Goal: Task Accomplishment & Management: Complete application form

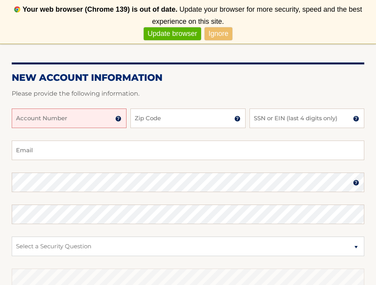
scroll to position [112, 0]
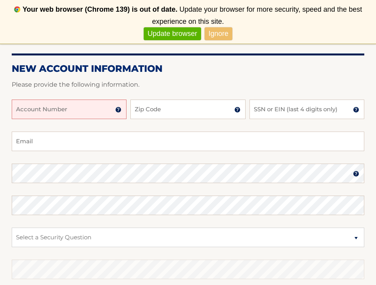
click at [91, 117] on input "Account Number" at bounding box center [69, 110] width 115 height 20
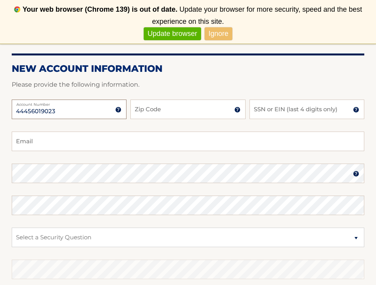
type input "44456019023"
click at [161, 116] on input "Zip Code" at bounding box center [187, 110] width 115 height 20
type input "07650"
click at [301, 113] on input "SSN or EIN (last 4 digits only)" at bounding box center [307, 110] width 115 height 20
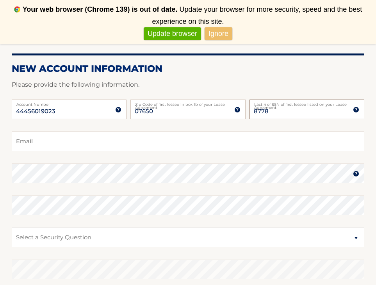
type input "8778"
click at [141, 143] on input "Email" at bounding box center [188, 142] width 353 height 20
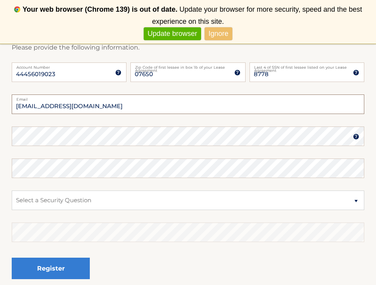
scroll to position [151, 0]
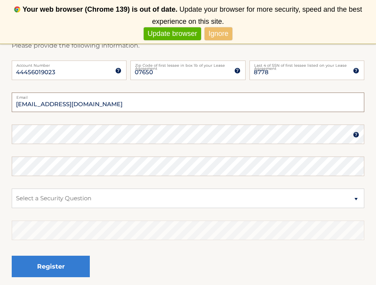
type input "dbliu522@gmail.com"
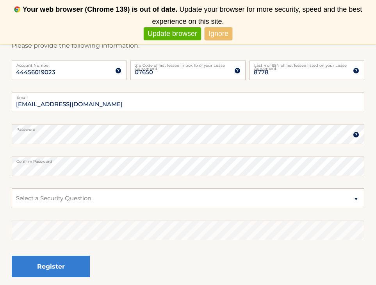
click at [50, 204] on select "Select a Security Question What was the name of your elementary school? What is…" at bounding box center [188, 199] width 353 height 20
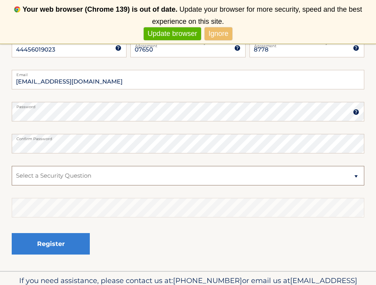
scroll to position [177, 0]
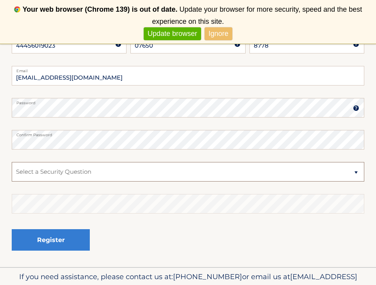
click at [94, 165] on select "Select a Security Question What was the name of your elementary school? What is…" at bounding box center [188, 172] width 353 height 20
click at [12, 162] on select "Select a Security Question What was the name of your elementary school? What is…" at bounding box center [188, 172] width 353 height 20
click at [77, 179] on select "Select a Security Question What was the name of your elementary school? What is…" at bounding box center [188, 172] width 353 height 20
select select "2"
click at [12, 162] on select "Select a Security Question What was the name of your elementary school? What is…" at bounding box center [188, 172] width 353 height 20
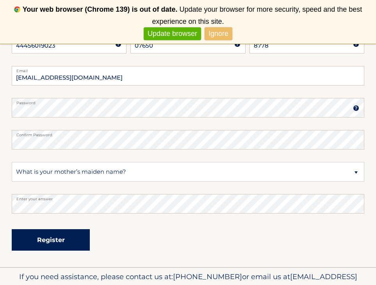
click at [52, 239] on button "Register" at bounding box center [51, 239] width 78 height 21
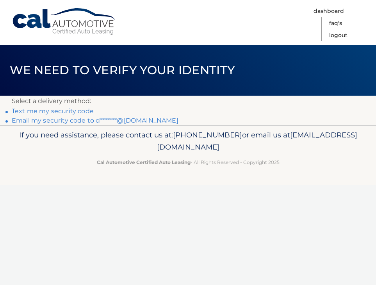
click at [57, 112] on link "Text me my security code" at bounding box center [53, 110] width 82 height 7
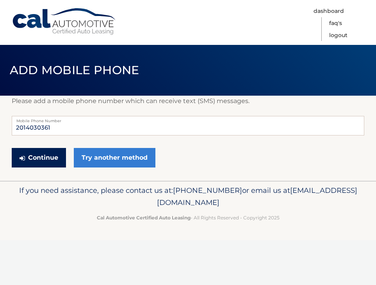
click at [53, 159] on button "Continue" at bounding box center [39, 158] width 54 height 20
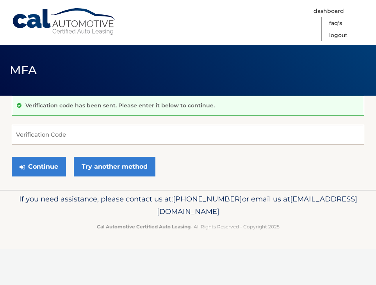
click at [61, 133] on input "Verification Code" at bounding box center [188, 135] width 353 height 20
paste input "057295"
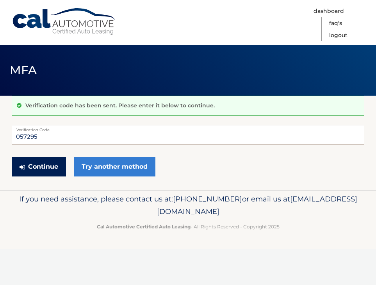
type input "057295"
click at [45, 164] on button "Continue" at bounding box center [39, 167] width 54 height 20
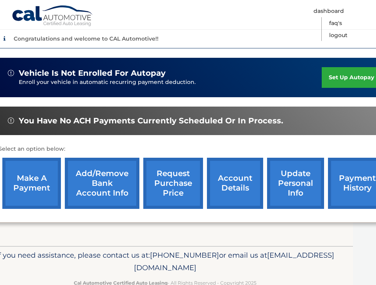
scroll to position [197, 24]
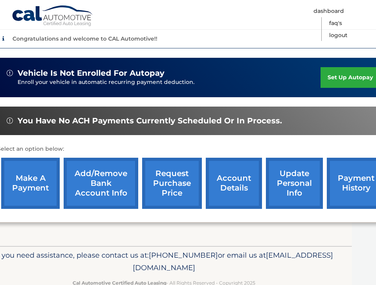
click at [354, 76] on link "set up autopay" at bounding box center [350, 77] width 59 height 21
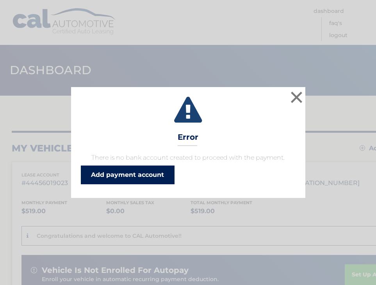
click at [156, 175] on link "Add payment account" at bounding box center [128, 175] width 94 height 19
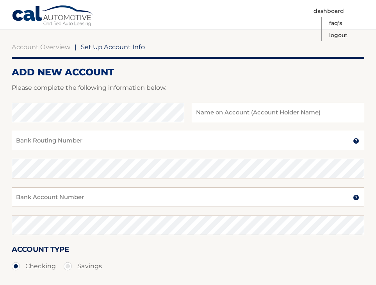
scroll to position [73, 0]
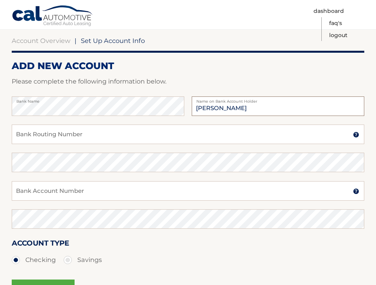
type input "[PERSON_NAME]"
click at [187, 133] on input "Bank Routing Number" at bounding box center [188, 135] width 353 height 20
click at [60, 136] on input "Bank Routing Number" at bounding box center [188, 135] width 353 height 20
paste input "021202337"
type input "021202337"
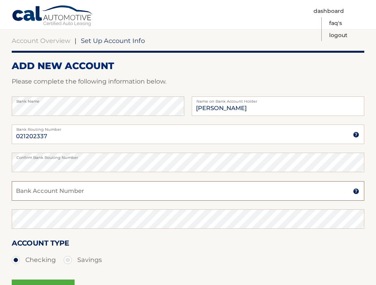
click at [75, 190] on input "Bank Account Number" at bounding box center [188, 191] width 353 height 20
paste input "6019216268"
type input "6019216268"
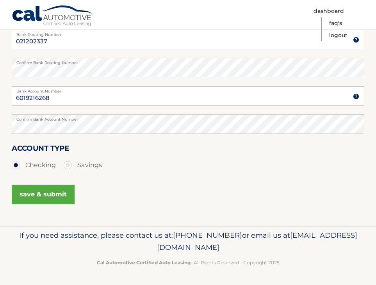
click at [54, 198] on button "save & submit" at bounding box center [43, 195] width 63 height 20
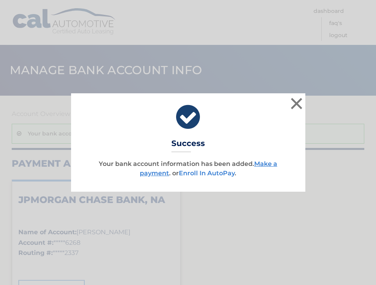
click at [213, 171] on link "Enroll In AutoPay" at bounding box center [207, 173] width 56 height 7
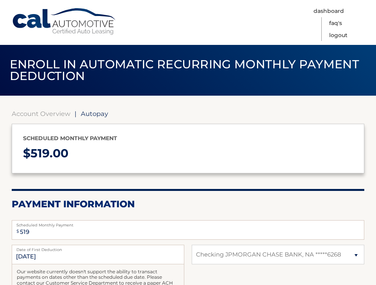
select select "OWQxMjlhNTEtMmEyZi00MzE1LTgwMGQtOWU5ZDMyNzllMzE4"
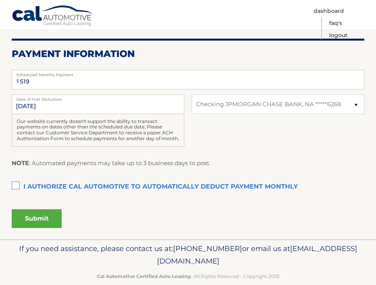
scroll to position [151, 0]
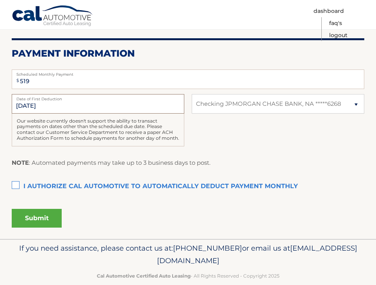
click at [30, 106] on input "[DATE]" at bounding box center [98, 104] width 173 height 20
click at [40, 104] on input "[DATE]" at bounding box center [98, 104] width 173 height 20
click at [15, 184] on label "I authorize cal automotive to automatically deduct payment monthly This checkbo…" at bounding box center [188, 187] width 353 height 16
click at [0, 0] on input "I authorize cal automotive to automatically deduct payment monthly This checkbo…" at bounding box center [0, 0] width 0 height 0
click at [27, 213] on button "Submit" at bounding box center [37, 218] width 50 height 19
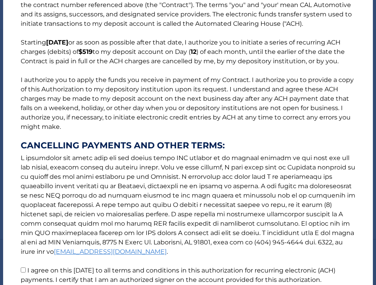
scroll to position [102, 0]
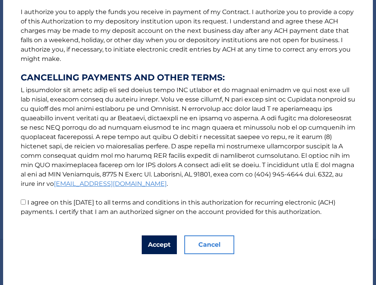
click at [162, 249] on button "Accept" at bounding box center [159, 245] width 35 height 19
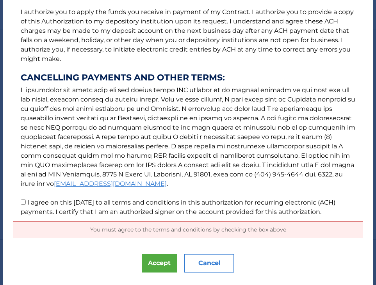
click at [20, 202] on p "The words "I" "me" and "my" mean any identified Customer who signs this Authori…" at bounding box center [188, 65] width 350 height 303
click at [21, 202] on input "I agree on this 10/02/2025 to all terms and conditions in this authorization fo…" at bounding box center [23, 202] width 5 height 5
checkbox input "true"
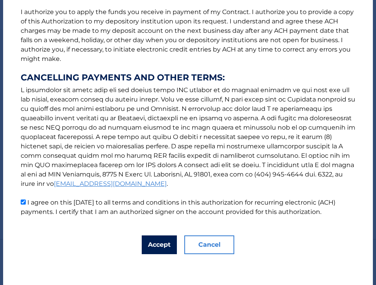
click at [161, 239] on button "Accept" at bounding box center [159, 245] width 35 height 19
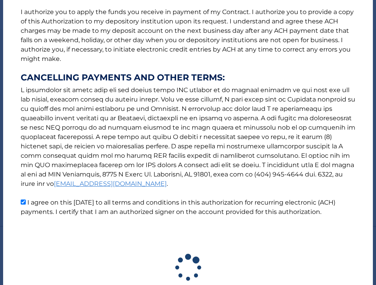
scroll to position [142, 0]
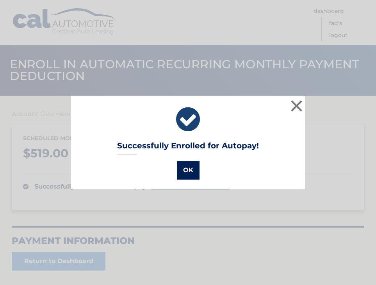
click at [193, 166] on button "OK" at bounding box center [188, 170] width 23 height 19
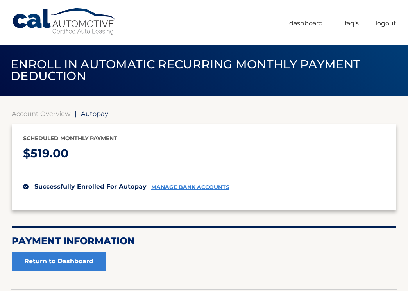
scroll to position [58, 0]
